Goal: Task Accomplishment & Management: Use online tool/utility

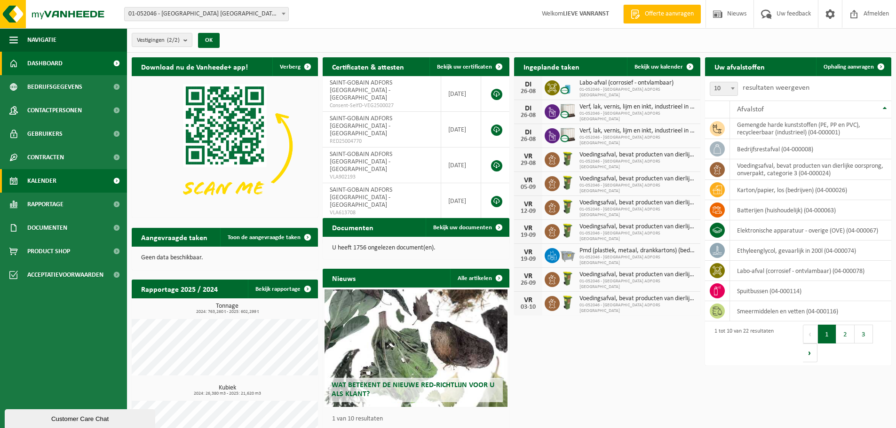
click at [51, 177] on span "Kalender" at bounding box center [41, 181] width 29 height 24
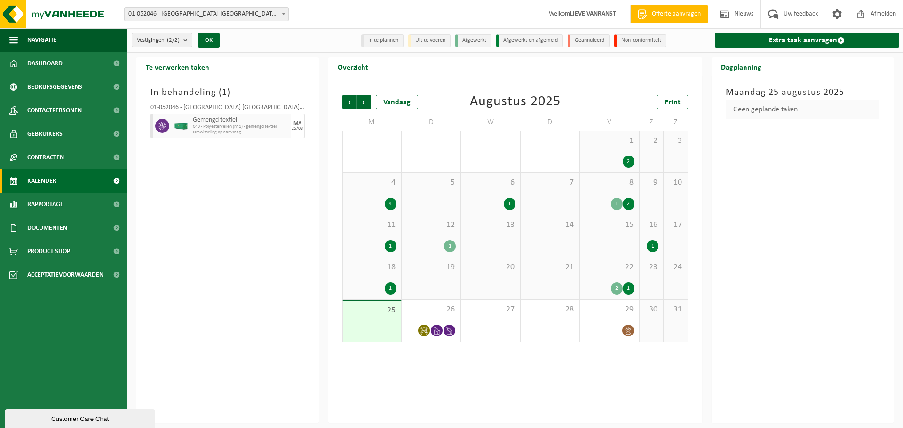
click at [390, 199] on div "4" at bounding box center [391, 204] width 12 height 12
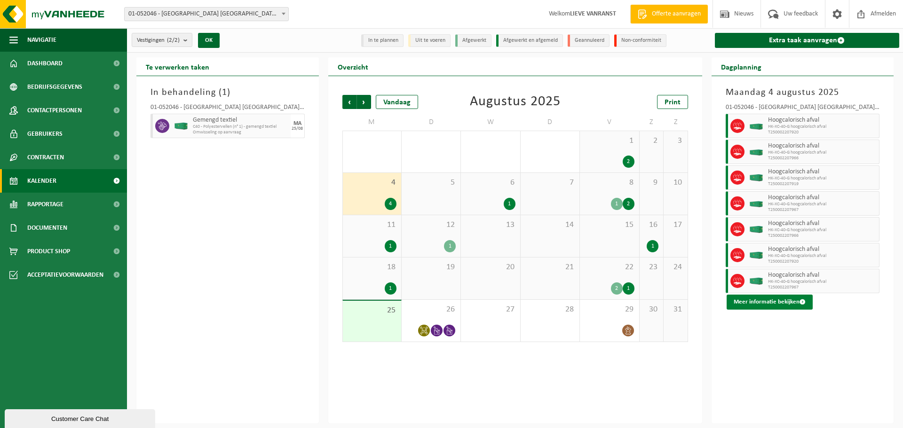
click at [772, 300] on button "Meer informatie bekijken" at bounding box center [769, 302] width 86 height 15
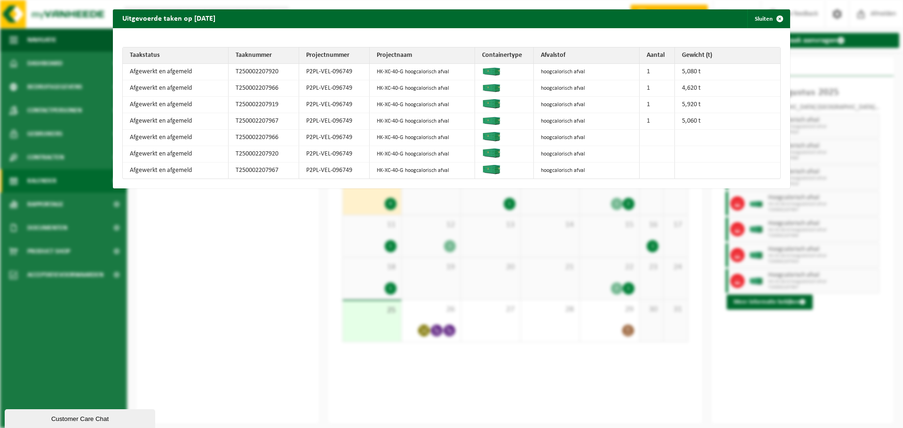
drag, startPoint x: 797, startPoint y: 354, endPoint x: 805, endPoint y: 346, distance: 11.3
click at [798, 354] on div "Uitgevoerde taken op 2025-08-04 Sluiten Taakstatus Taaknummer Projectnummer Pro…" at bounding box center [451, 214] width 903 height 428
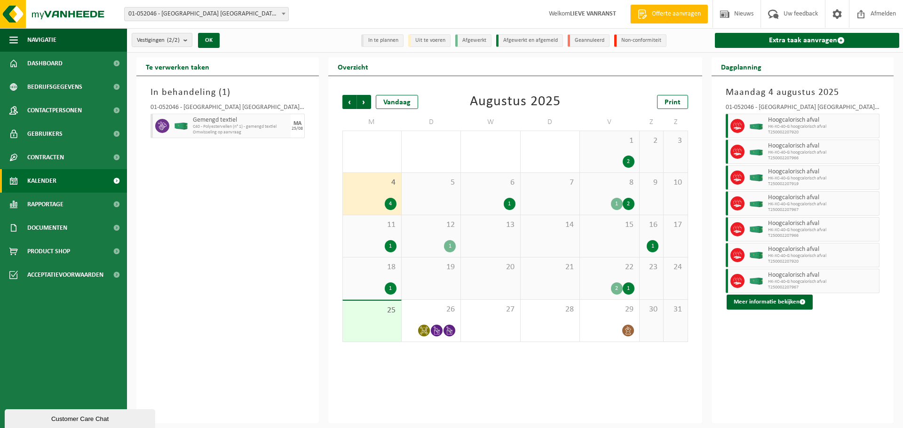
click at [509, 205] on div "1" at bounding box center [510, 204] width 12 height 12
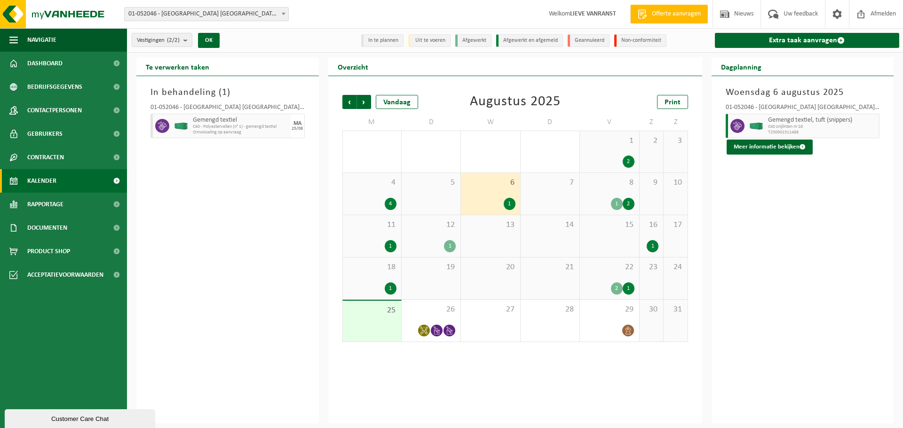
click at [623, 164] on div "2" at bounding box center [628, 162] width 12 height 12
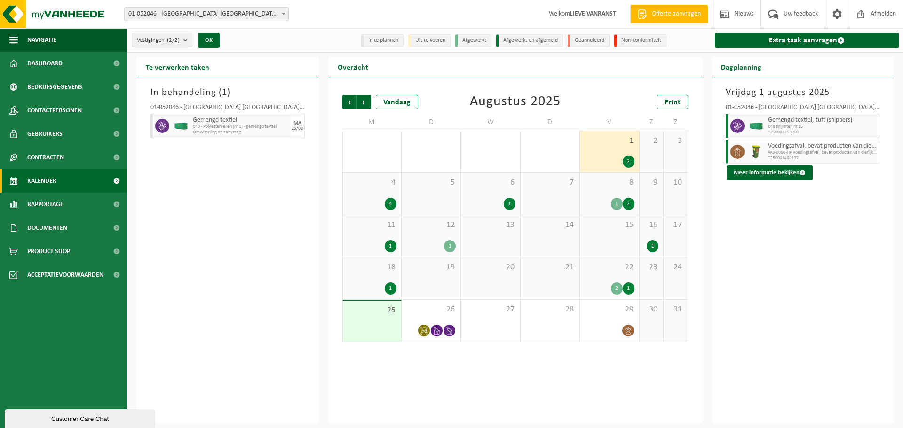
click at [253, 134] on span "Omwisseling op aanvraag" at bounding box center [240, 133] width 95 height 6
click at [257, 133] on span "Omwisseling op aanvraag" at bounding box center [240, 133] width 95 height 6
click at [66, 88] on span "Bedrijfsgegevens" at bounding box center [54, 87] width 55 height 24
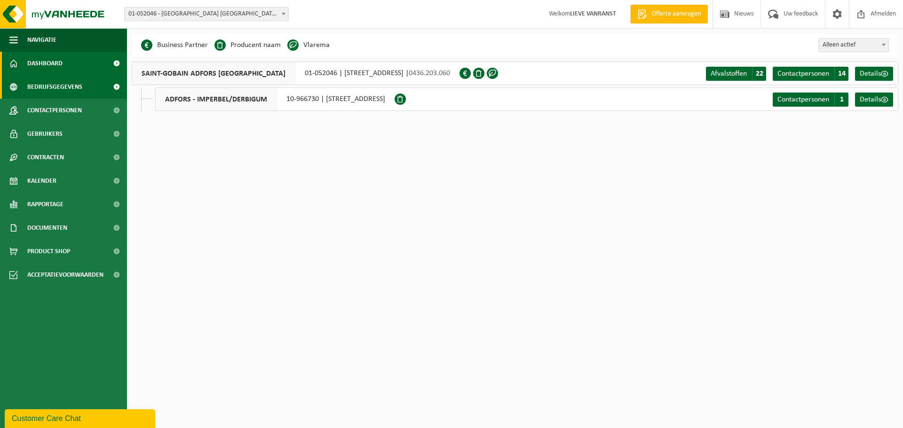
click at [60, 57] on span "Dashboard" at bounding box center [44, 64] width 35 height 24
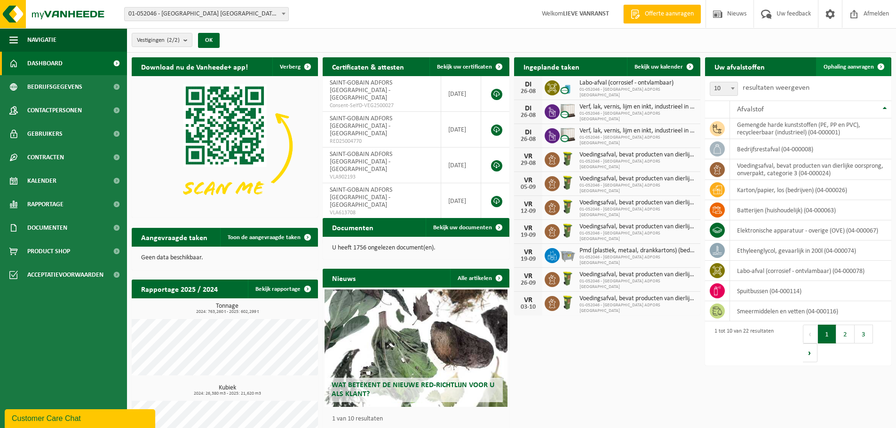
click at [863, 65] on span "Ophaling aanvragen" at bounding box center [848, 67] width 50 height 6
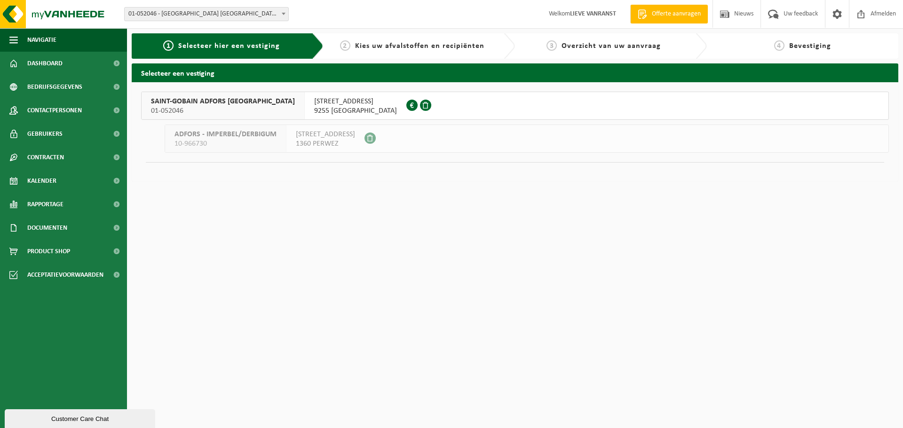
click at [314, 104] on span "KALKENSTRAAT 86" at bounding box center [355, 101] width 83 height 9
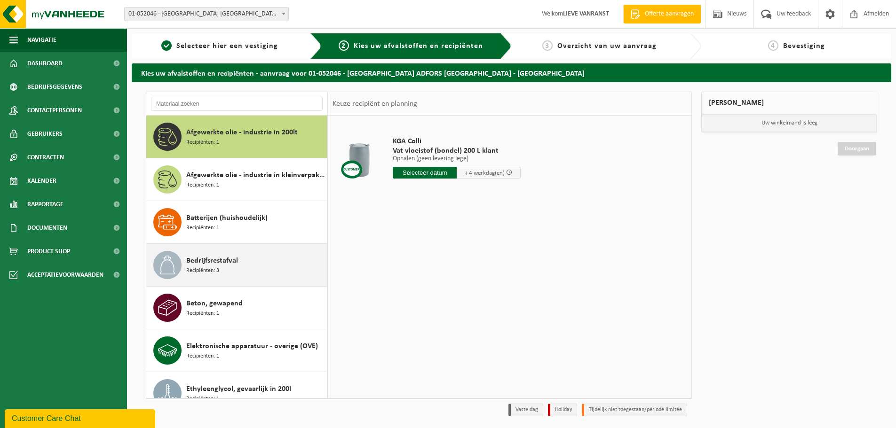
click at [261, 262] on div "Bedrijfsrestafval Recipiënten: 3" at bounding box center [255, 265] width 138 height 28
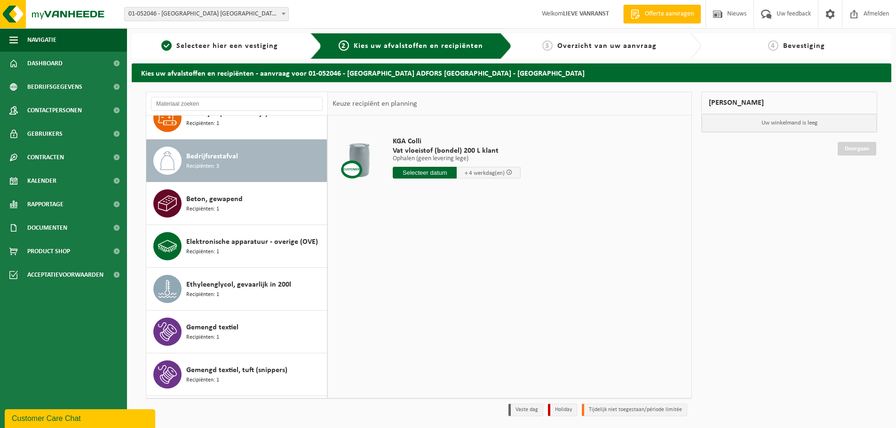
scroll to position [128, 0]
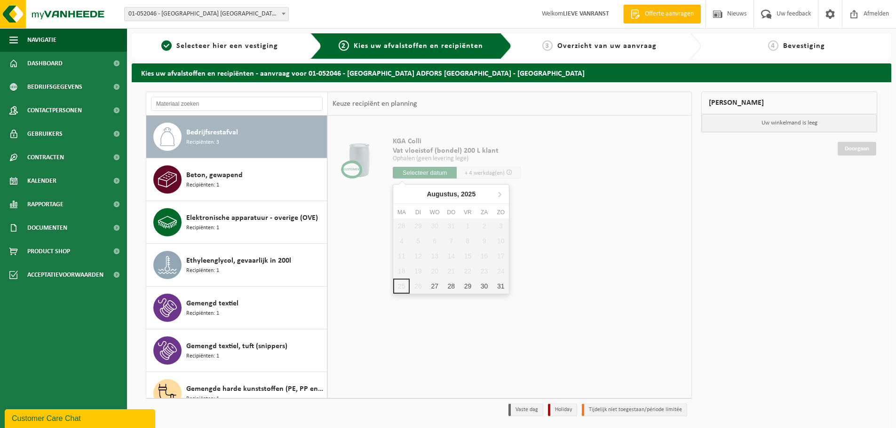
click at [439, 168] on input "text" at bounding box center [425, 173] width 64 height 12
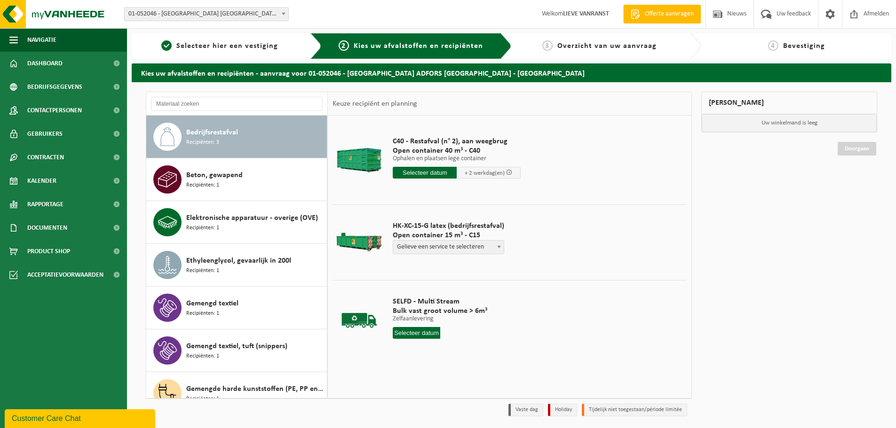
click at [432, 174] on input "text" at bounding box center [425, 173] width 64 height 12
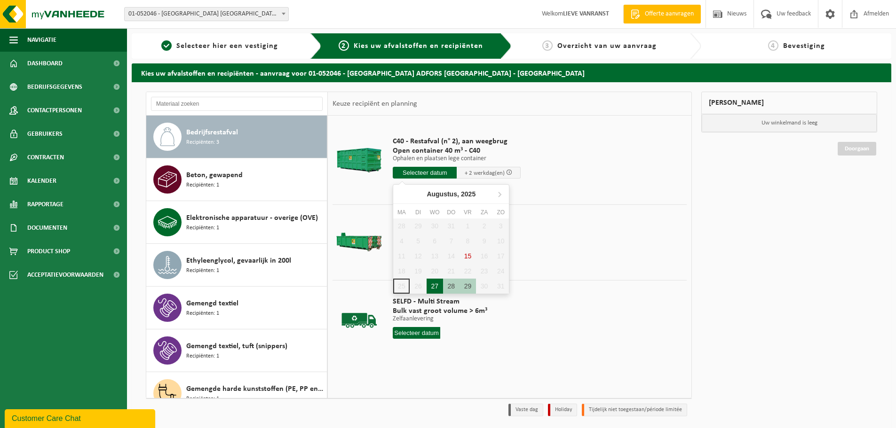
click at [427, 290] on div "27" at bounding box center [434, 286] width 16 height 15
type input "Van 2025-08-27"
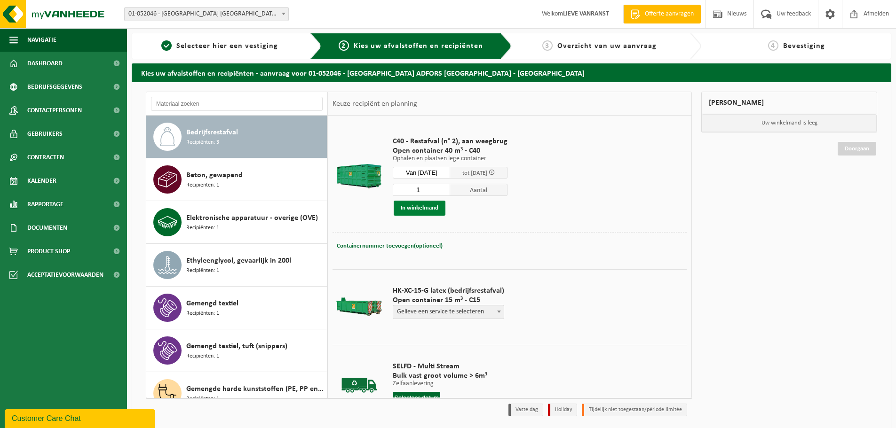
click at [400, 212] on button "In winkelmand" at bounding box center [420, 208] width 52 height 15
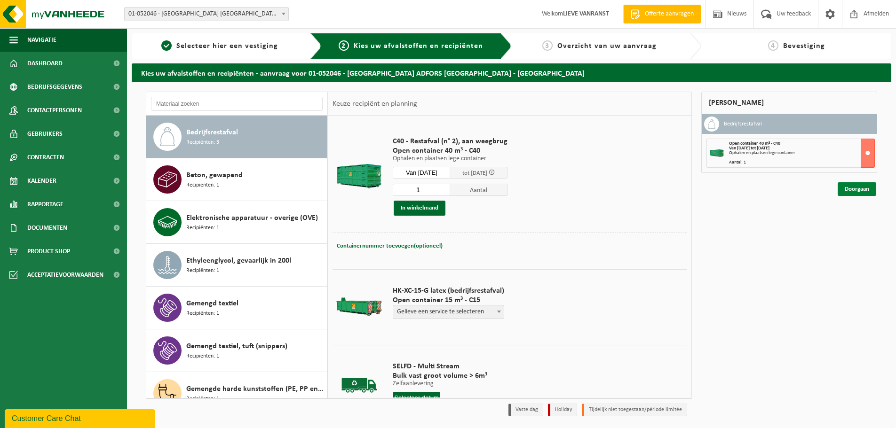
click at [850, 193] on link "Doorgaan" at bounding box center [856, 189] width 39 height 14
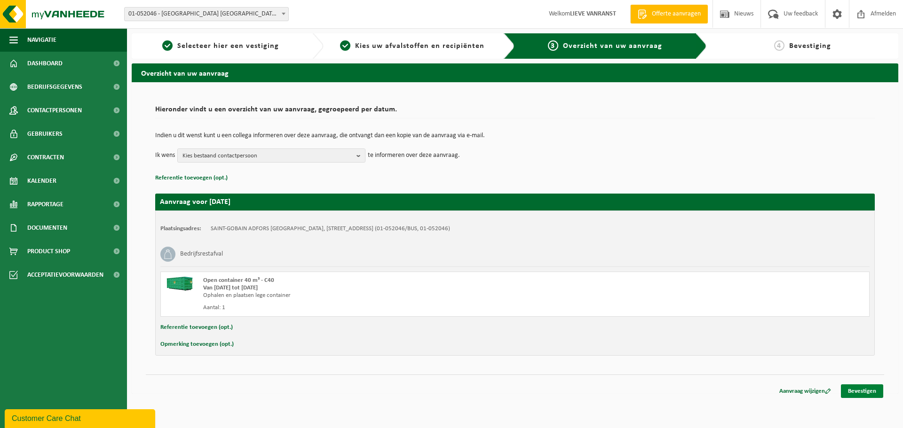
click at [857, 397] on link "Bevestigen" at bounding box center [862, 392] width 42 height 14
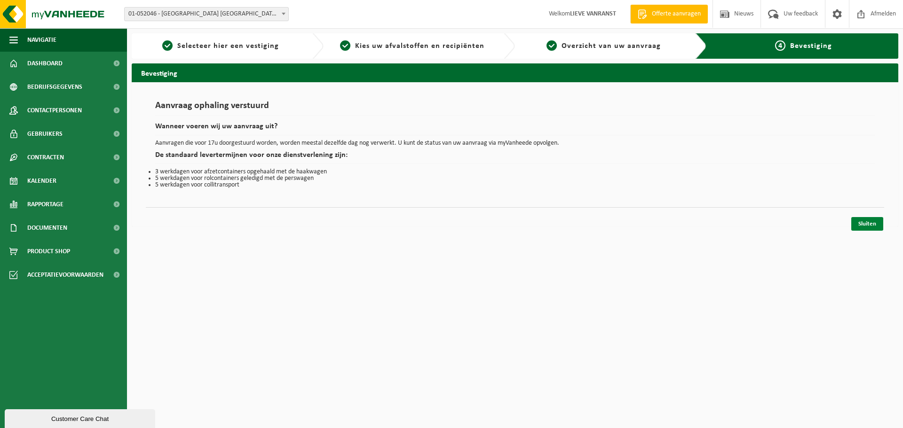
click at [854, 224] on link "Sluiten" at bounding box center [867, 224] width 32 height 14
